Goal: Obtain resource: Download file/media

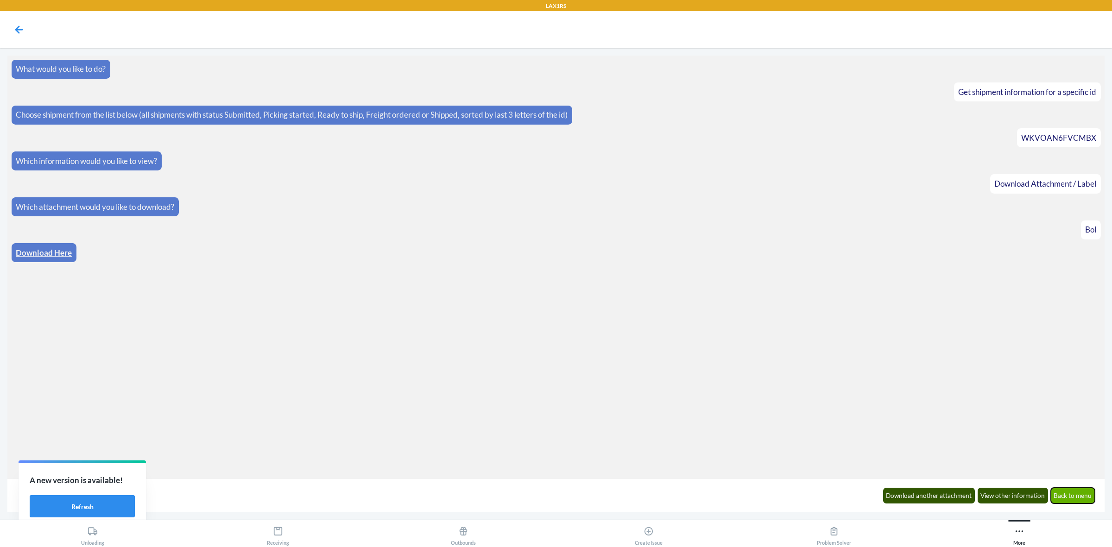
click at [1076, 494] on button "Back to menu" at bounding box center [1073, 496] width 44 height 16
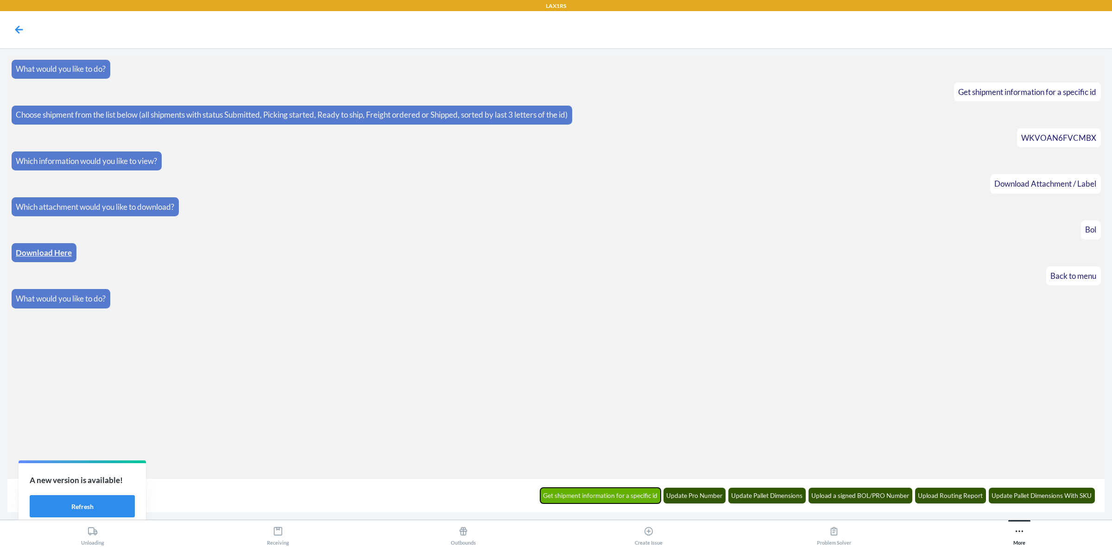
click at [653, 494] on button "Get shipment information for a specific id" at bounding box center [600, 496] width 121 height 16
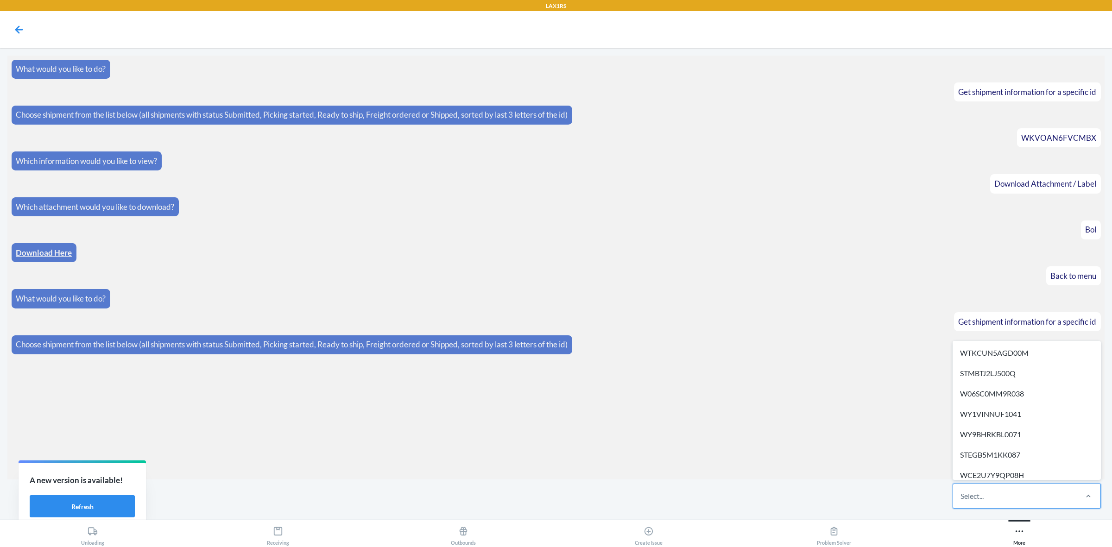
click at [1027, 505] on div "Select..." at bounding box center [1014, 496] width 123 height 24
click at [962, 502] on input "option WTKCUN5AGD00M focused, 1 of 608. 608 results available. Use Up and Down …" at bounding box center [961, 496] width 1 height 11
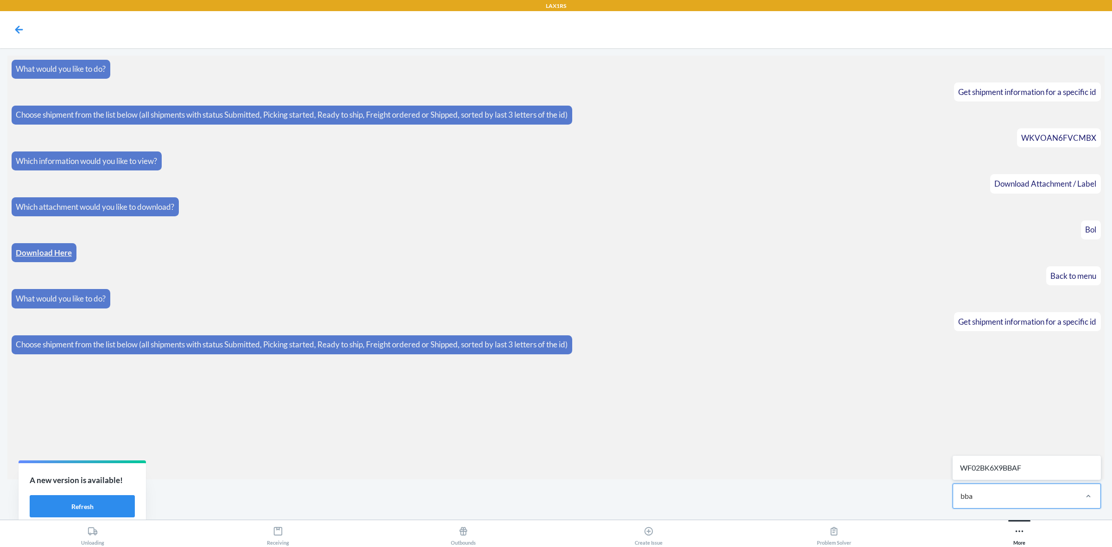
type input "bbaf"
click at [1031, 467] on div "WF02BK6X9BBAF" at bounding box center [1027, 468] width 145 height 20
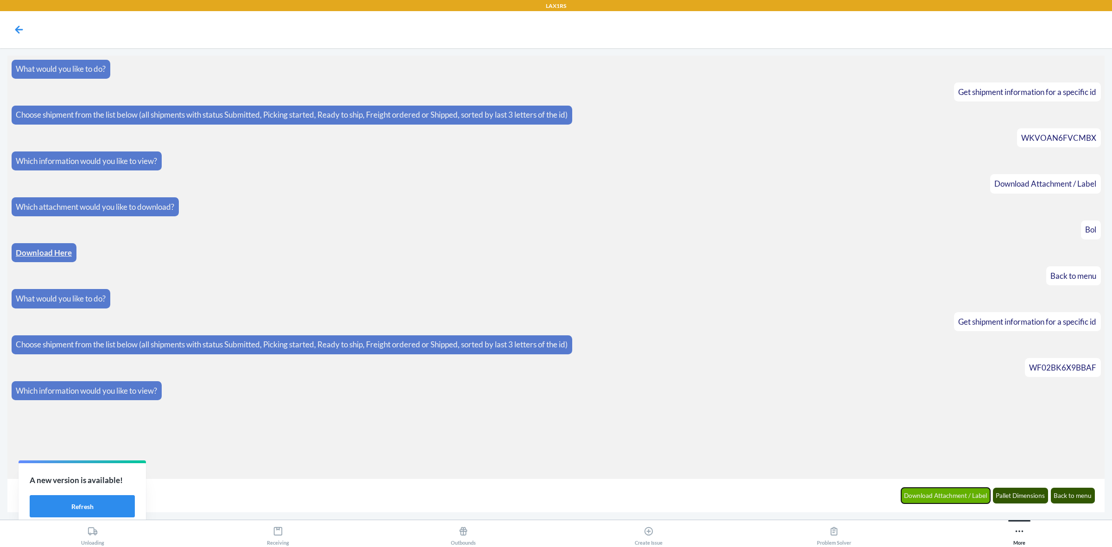
click at [930, 497] on button "Download Attachment / Label" at bounding box center [945, 496] width 89 height 16
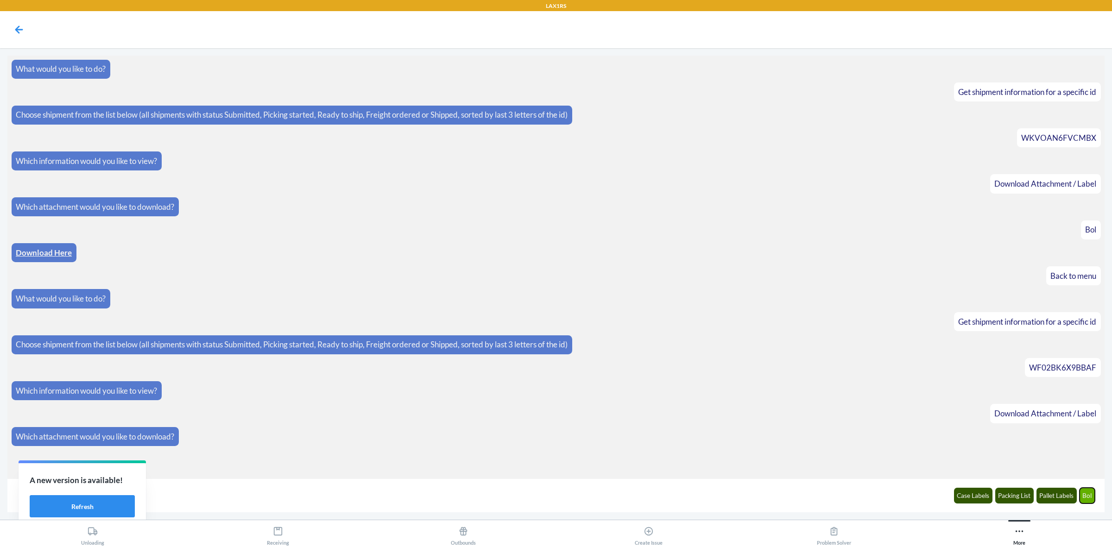
click at [1084, 490] on button "Bol" at bounding box center [1088, 496] width 16 height 16
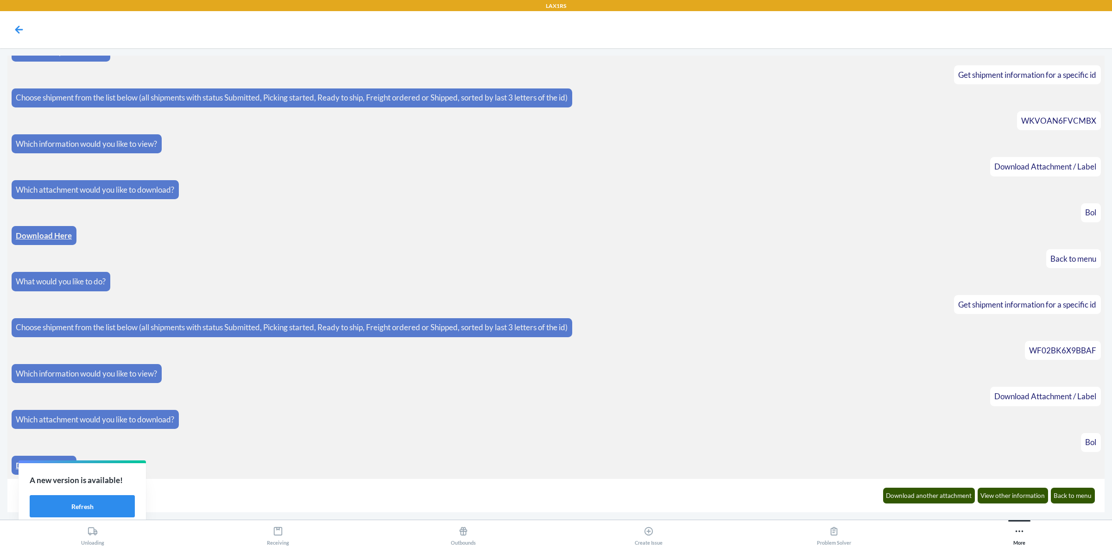
click at [15, 464] on div "Download Here" at bounding box center [44, 465] width 65 height 19
click at [17, 462] on link "Download Here" at bounding box center [44, 466] width 56 height 10
click at [688, 217] on article "Bol" at bounding box center [556, 212] width 1089 height 19
click at [647, 186] on article "Which attachment would you like to download?" at bounding box center [556, 189] width 1089 height 19
click at [552, 180] on article "Which attachment would you like to download?" at bounding box center [556, 189] width 1089 height 19
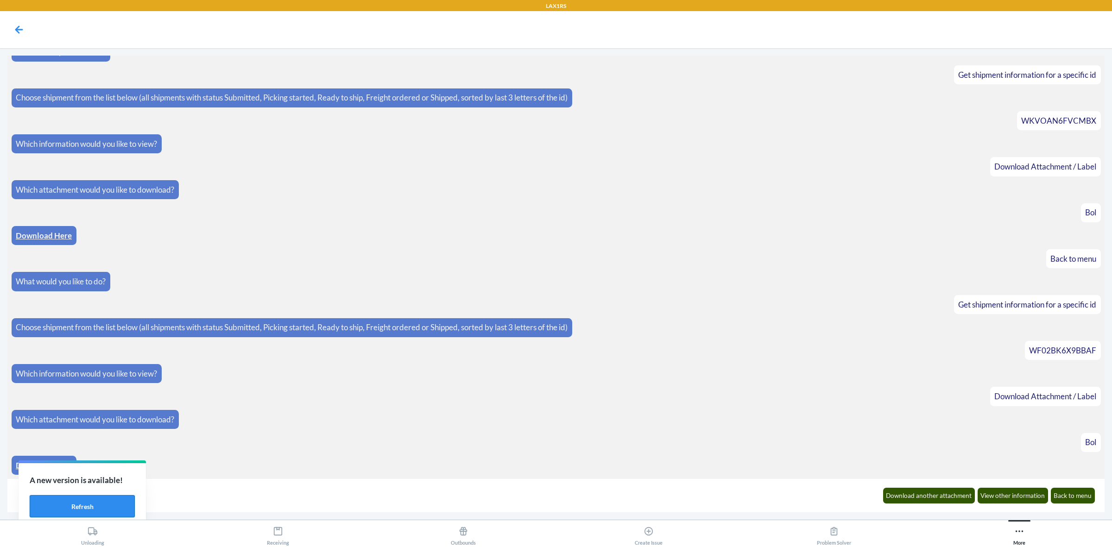
click at [110, 507] on button "Refresh" at bounding box center [82, 506] width 105 height 22
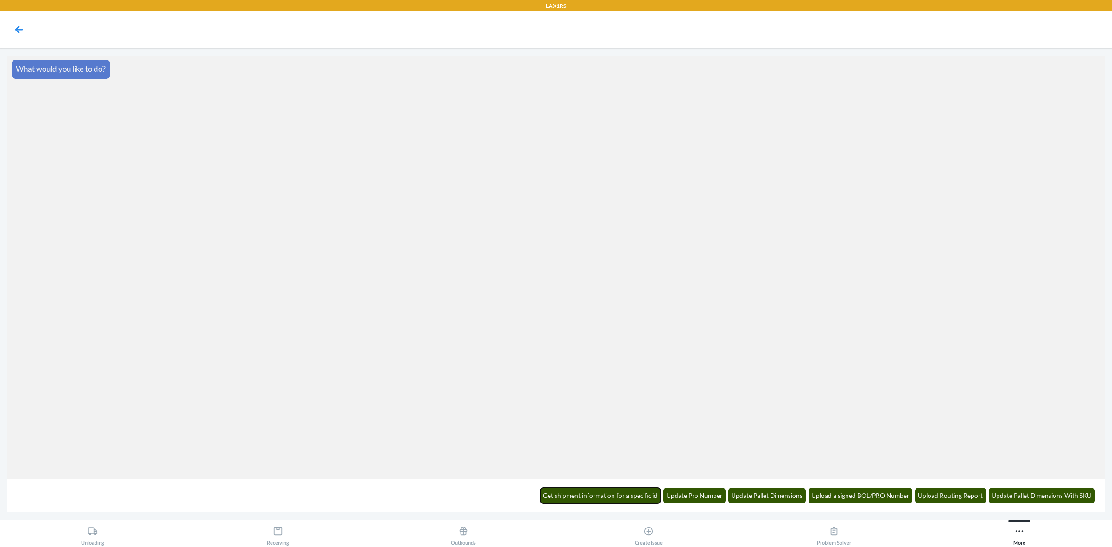
drag, startPoint x: 589, startPoint y: 493, endPoint x: 603, endPoint y: 493, distance: 13.4
click at [589, 493] on button "Get shipment information for a specific id" at bounding box center [600, 496] width 121 height 16
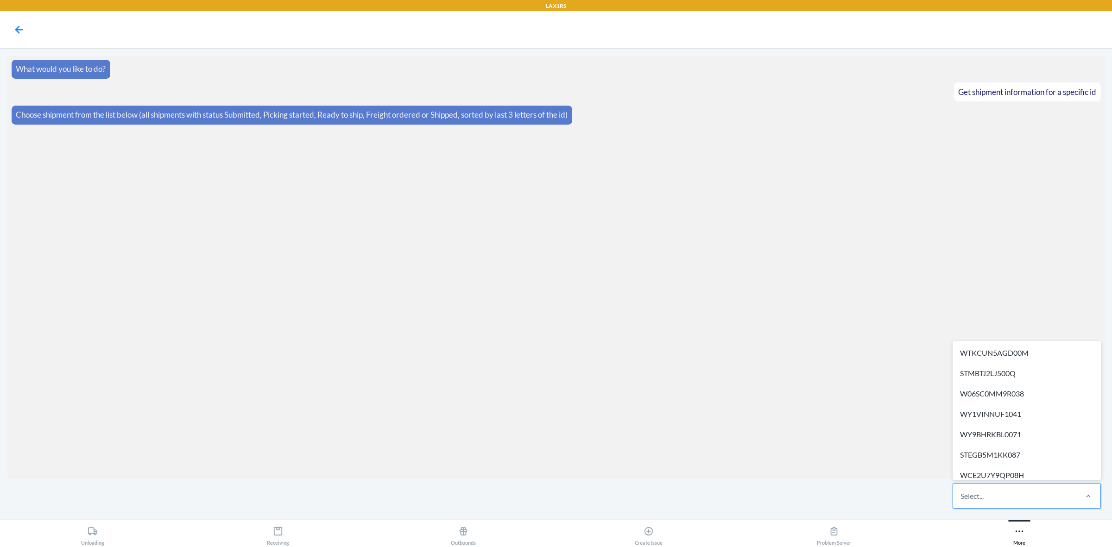
click at [993, 489] on div "Select..." at bounding box center [1014, 496] width 123 height 24
click at [962, 491] on input "option WTKCUN5AGD00M focused, 1 of 611. 611 results available. Use Up and Down …" at bounding box center [961, 496] width 1 height 11
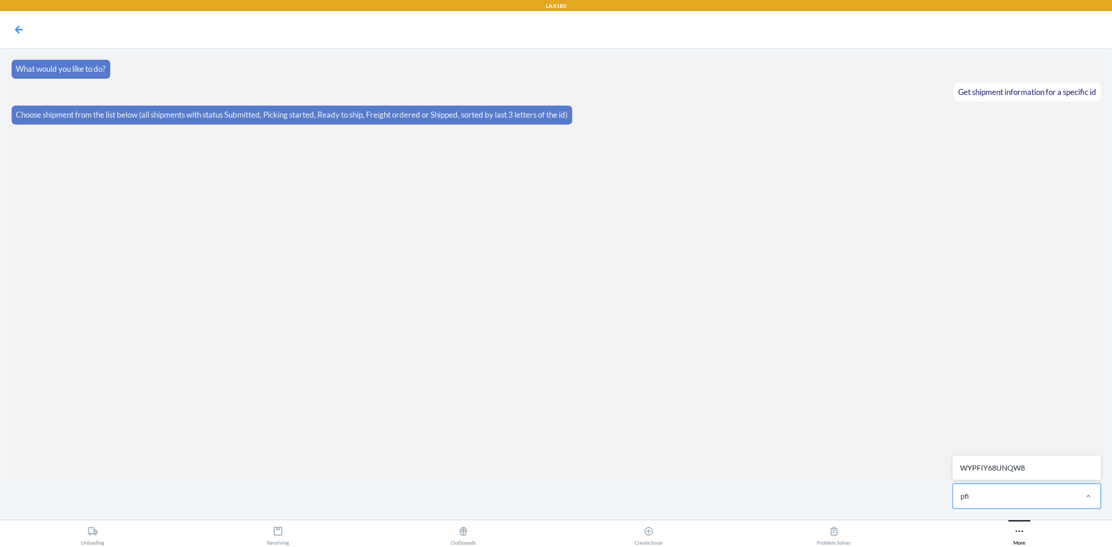
type input "pfih"
click at [1095, 489] on div at bounding box center [1088, 496] width 24 height 24
click at [962, 491] on input "0 results available. Select is focused ,type to refine list, press Down to open…" at bounding box center [961, 496] width 1 height 11
